Goal: Task Accomplishment & Management: Use online tool/utility

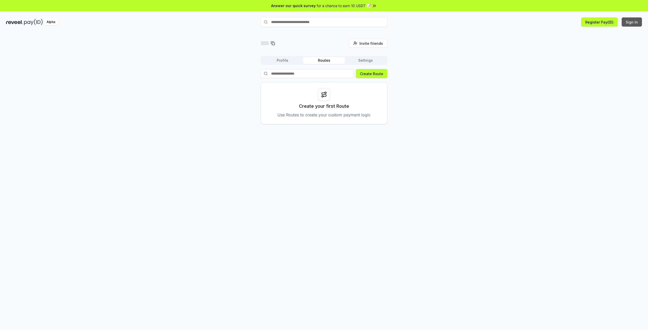
click at [635, 21] on button "Sign In" at bounding box center [632, 21] width 20 height 9
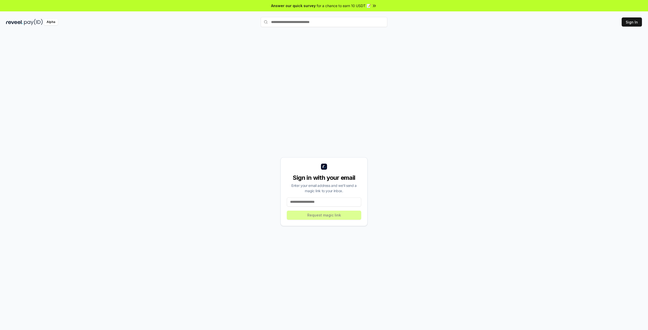
click at [349, 205] on input at bounding box center [324, 202] width 74 height 9
click at [54, 21] on div "Alpha" at bounding box center [51, 22] width 14 height 6
